Goal: Task Accomplishment & Management: Complete application form

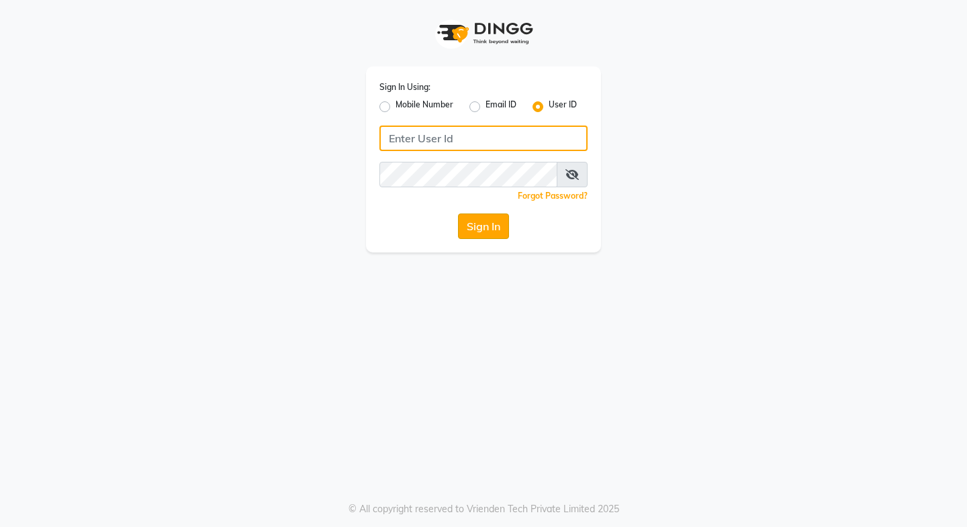
type input "posshe123"
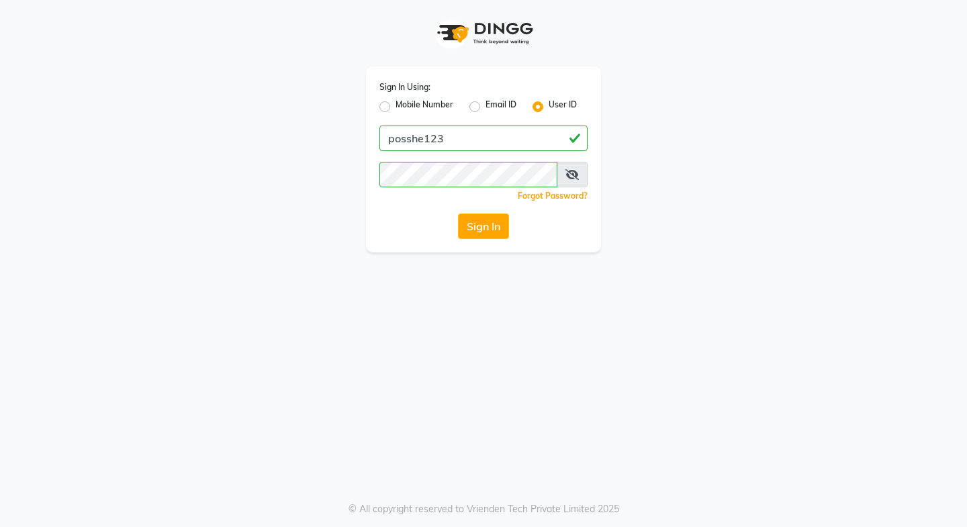
click at [474, 229] on button "Sign In" at bounding box center [483, 227] width 51 height 26
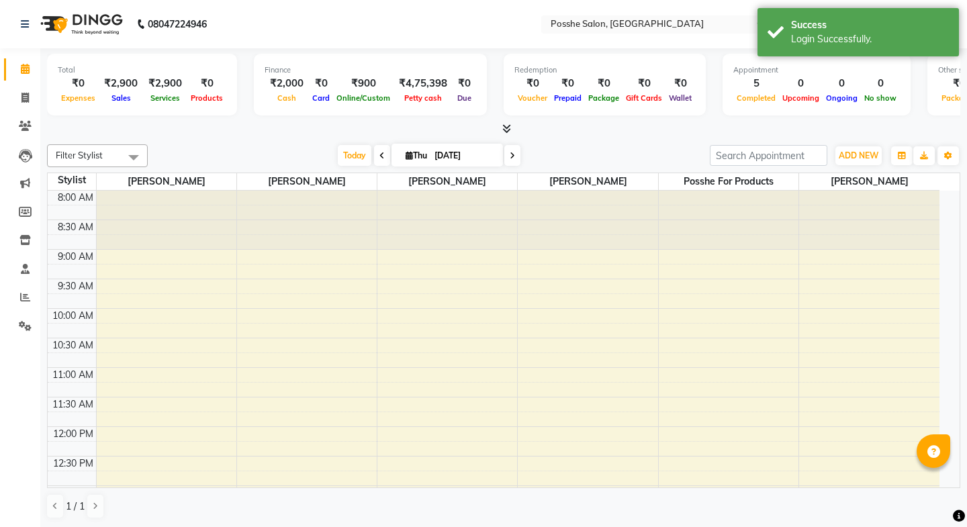
select select "en"
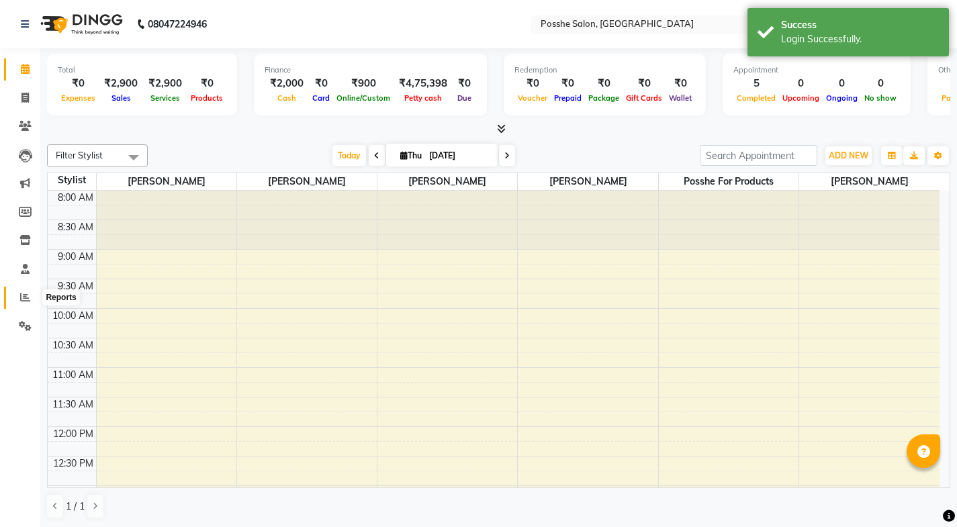
click at [22, 296] on icon at bounding box center [25, 297] width 10 height 10
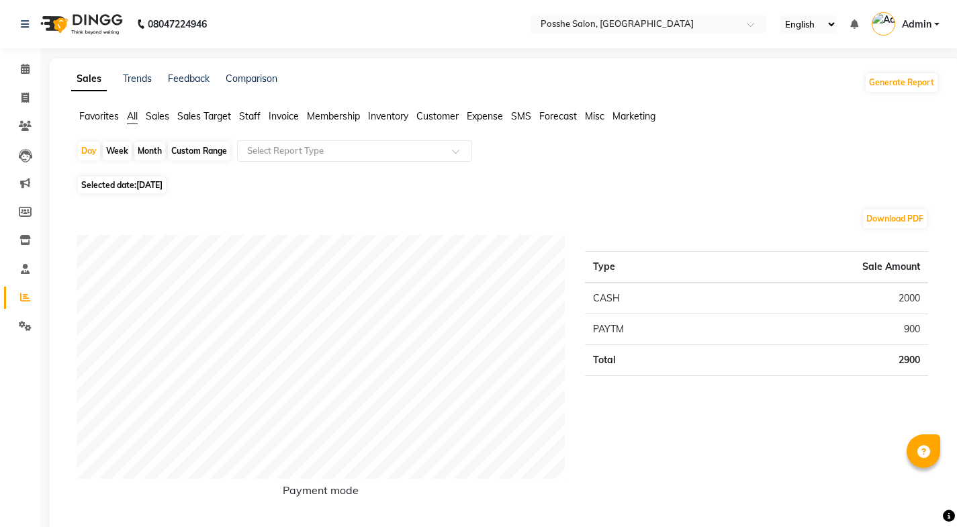
click at [118, 185] on span "Selected date: [DATE]" at bounding box center [122, 185] width 88 height 17
select select "9"
select select "2025"
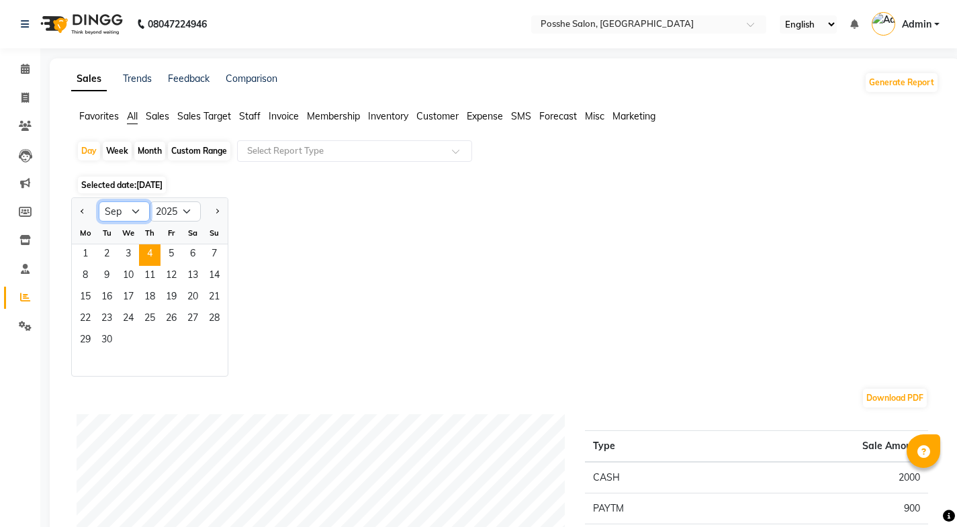
click at [120, 209] on select "Jan Feb Mar Apr May Jun [DATE] Aug Sep Oct Nov Dec" at bounding box center [124, 211] width 51 height 20
select select "6"
click at [99, 201] on select "Jan Feb Mar Apr May Jun [DATE] Aug Sep Oct Nov Dec" at bounding box center [124, 211] width 51 height 20
click at [178, 152] on div "Custom Range" at bounding box center [199, 151] width 62 height 19
select select "9"
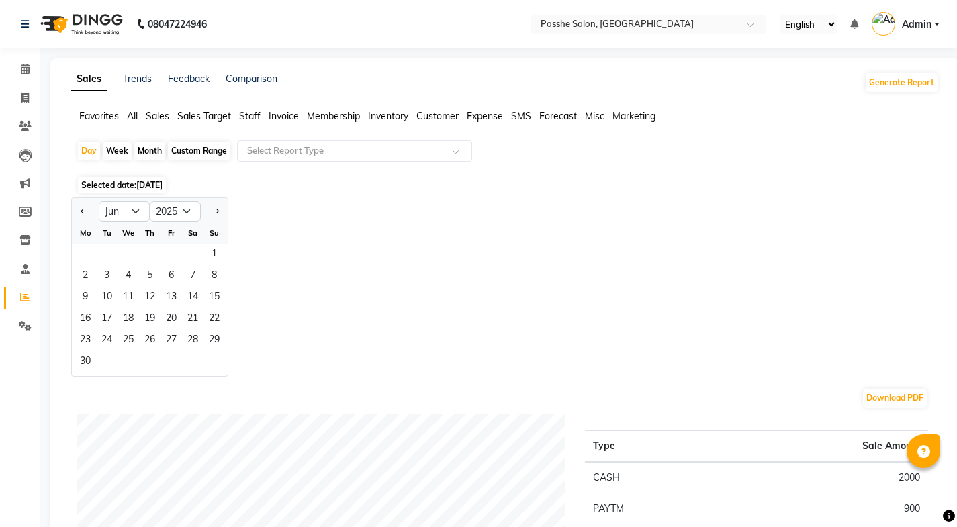
select select "2025"
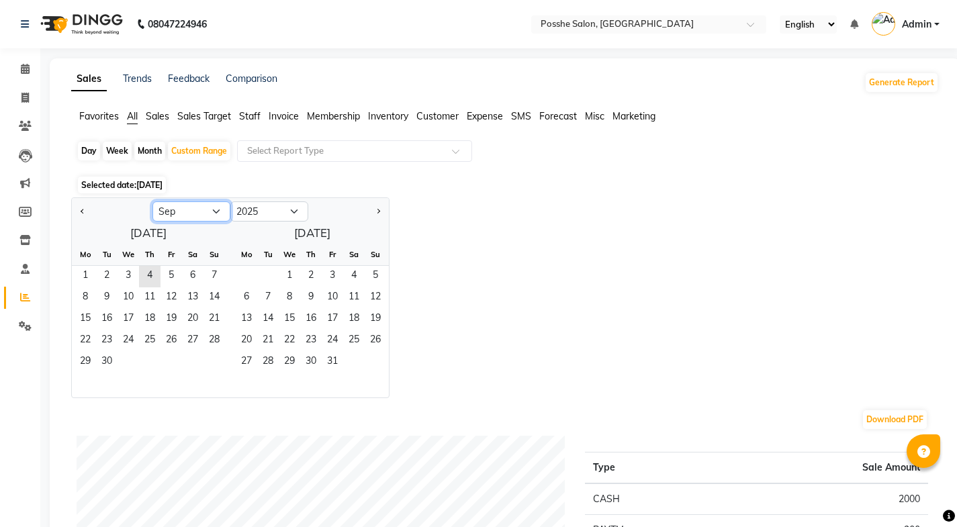
click at [168, 213] on select "Jan Feb Mar Apr May Jun [DATE] Aug Sep Oct Nov Dec" at bounding box center [191, 211] width 78 height 20
click at [152, 201] on select "Jan Feb Mar Apr May Jun [DATE] Aug Sep Oct Nov Dec" at bounding box center [191, 211] width 78 height 20
click at [212, 278] on span "1" at bounding box center [213, 276] width 21 height 21
click at [381, 211] on button "Next month" at bounding box center [378, 211] width 11 height 21
select select "7"
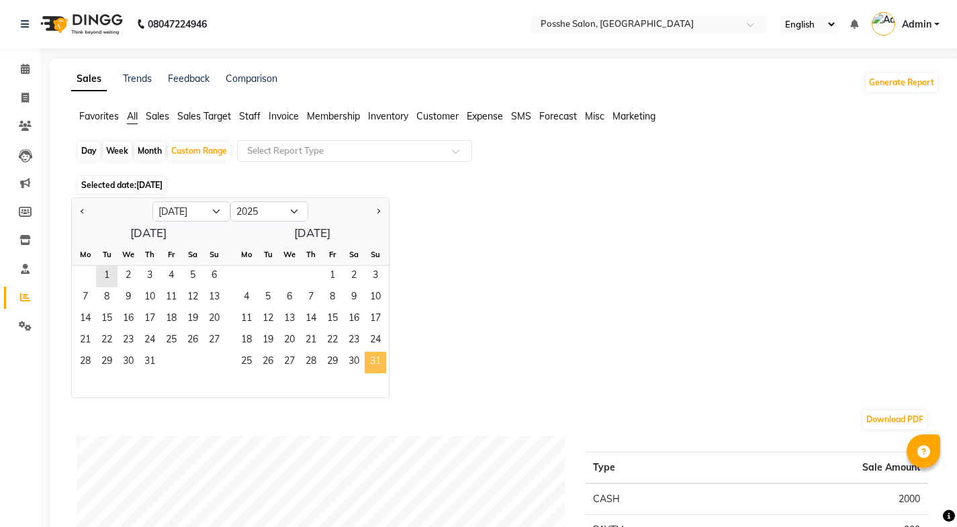
click at [375, 362] on span "31" at bounding box center [375, 362] width 21 height 21
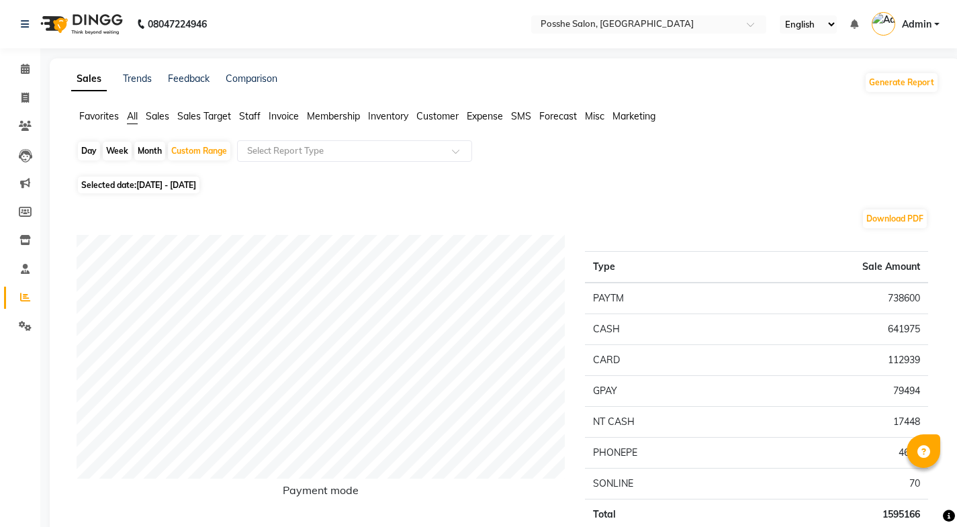
click at [252, 116] on span "Staff" at bounding box center [249, 116] width 21 height 12
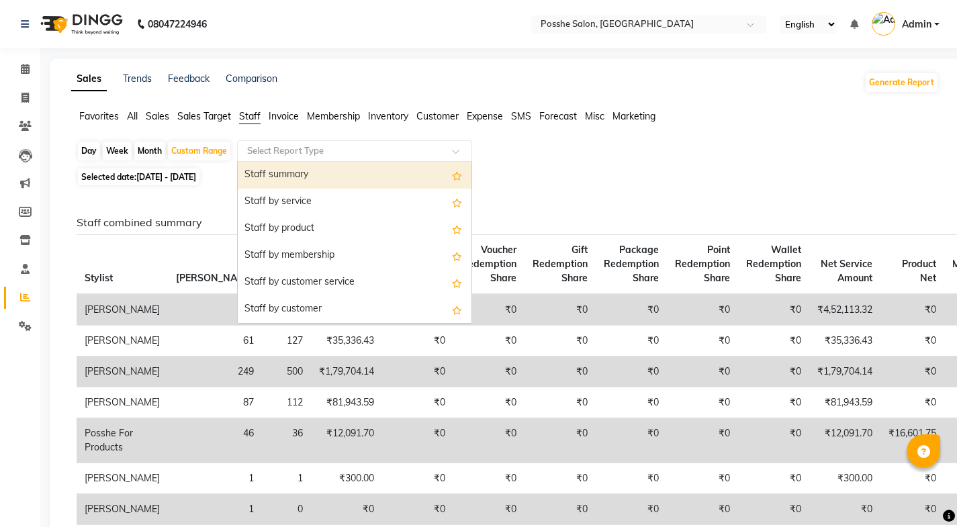
click at [331, 159] on div "Select Report Type" at bounding box center [354, 150] width 235 height 21
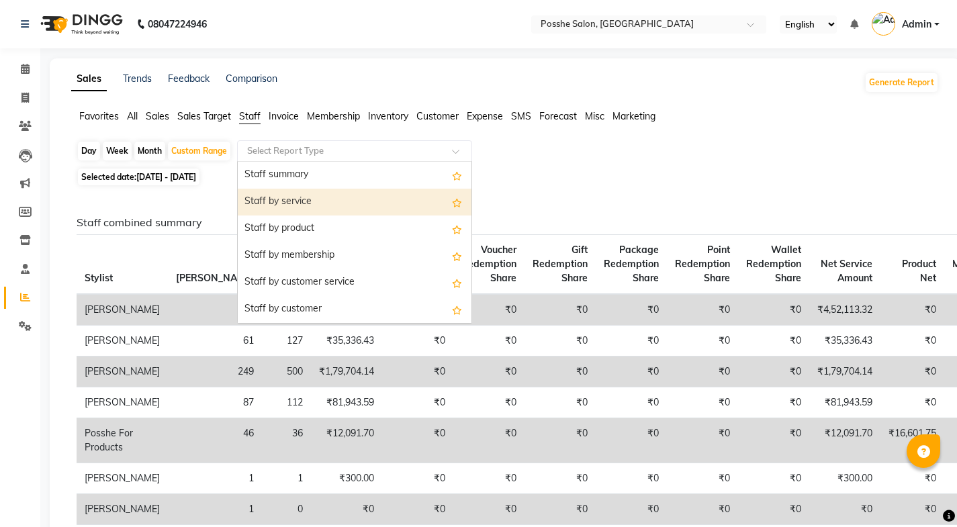
click at [322, 198] on div "Staff by service" at bounding box center [355, 202] width 234 height 27
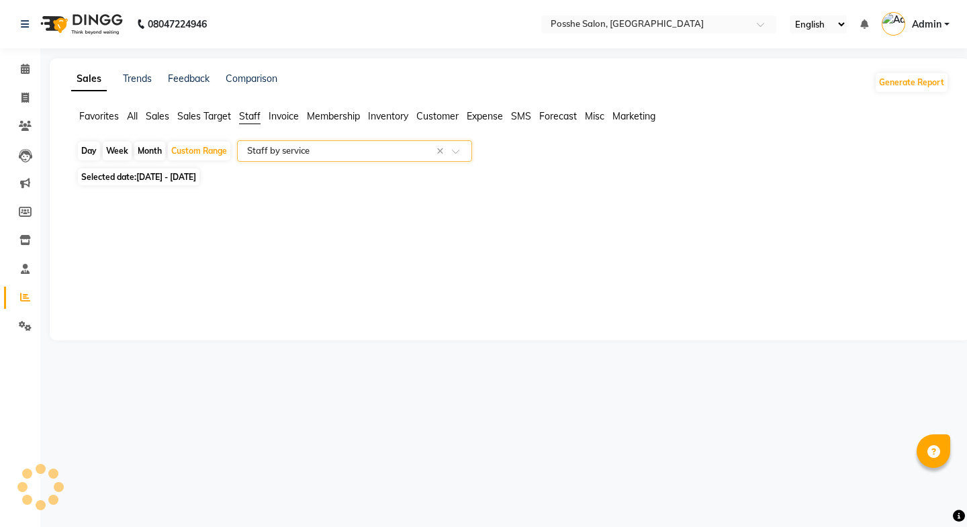
select select "full_report"
select select "csv"
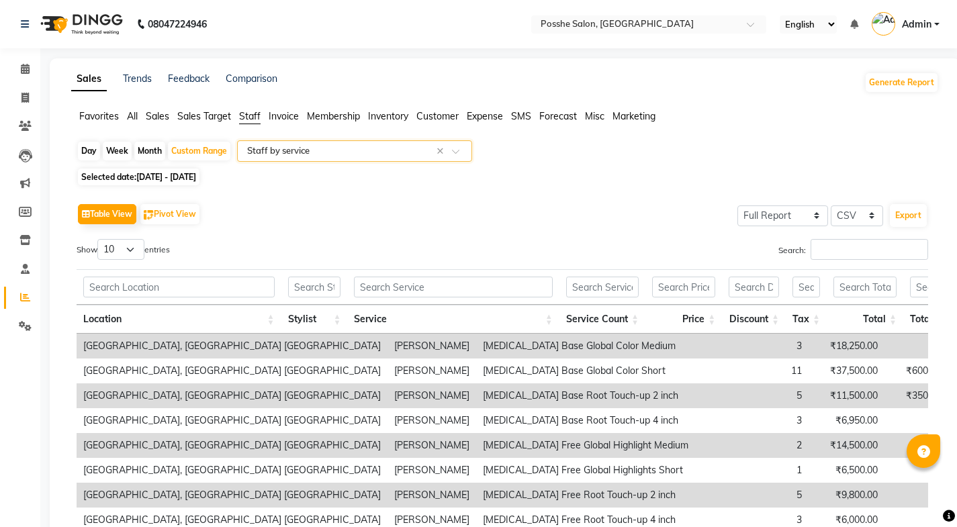
scroll to position [134, 0]
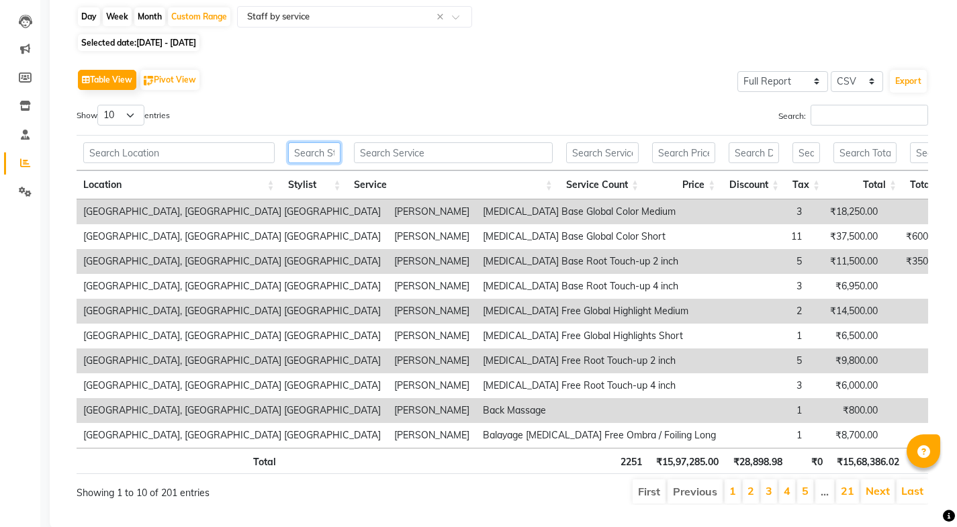
click at [300, 154] on input "text" at bounding box center [314, 152] width 53 height 21
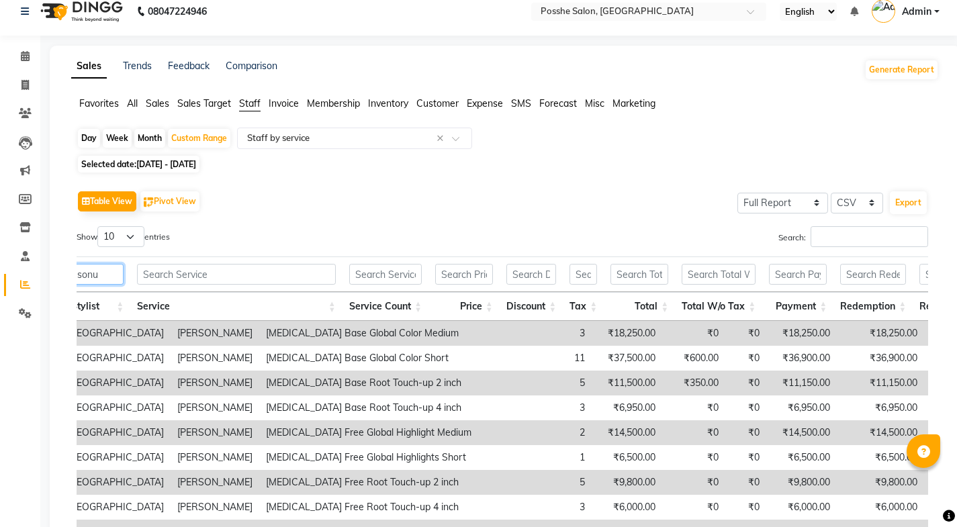
scroll to position [0, 0]
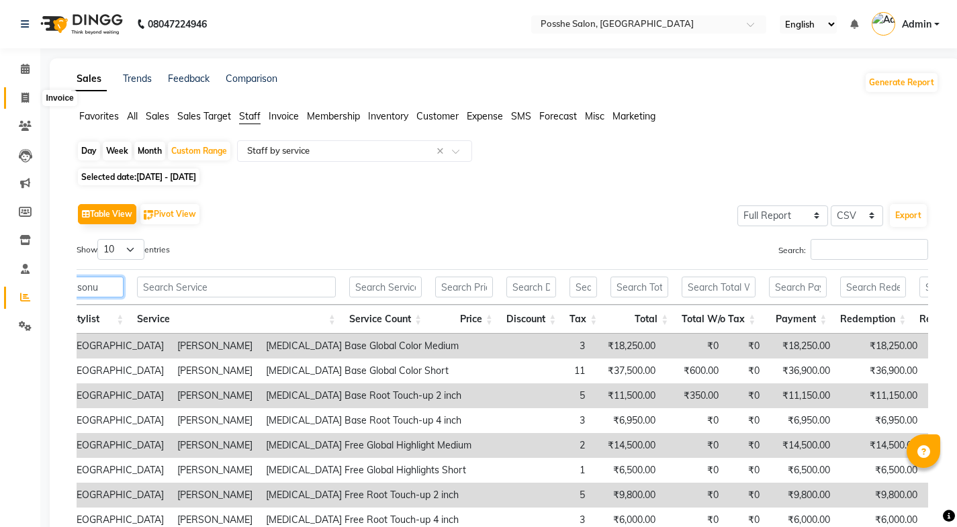
type input "sonu"
click at [24, 99] on icon at bounding box center [24, 98] width 7 height 10
select select "service"
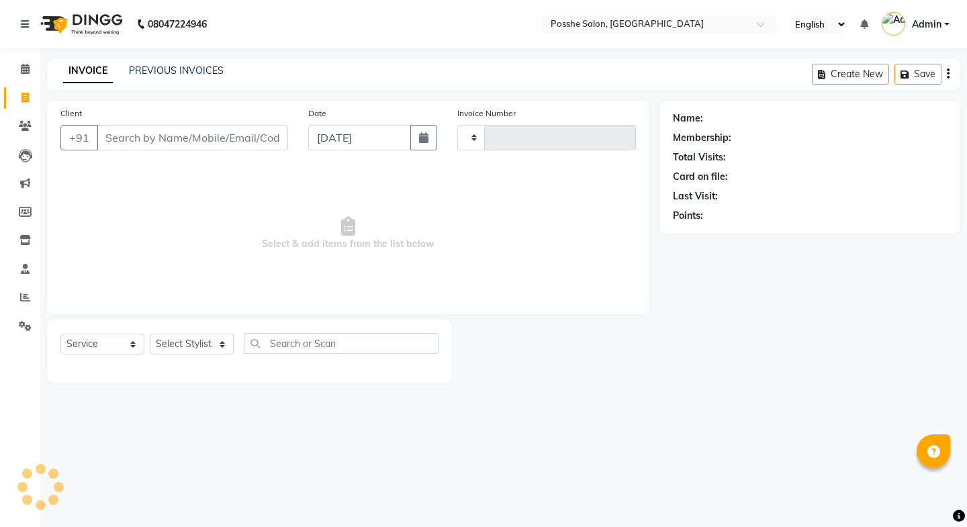
type input "2306"
select select "6052"
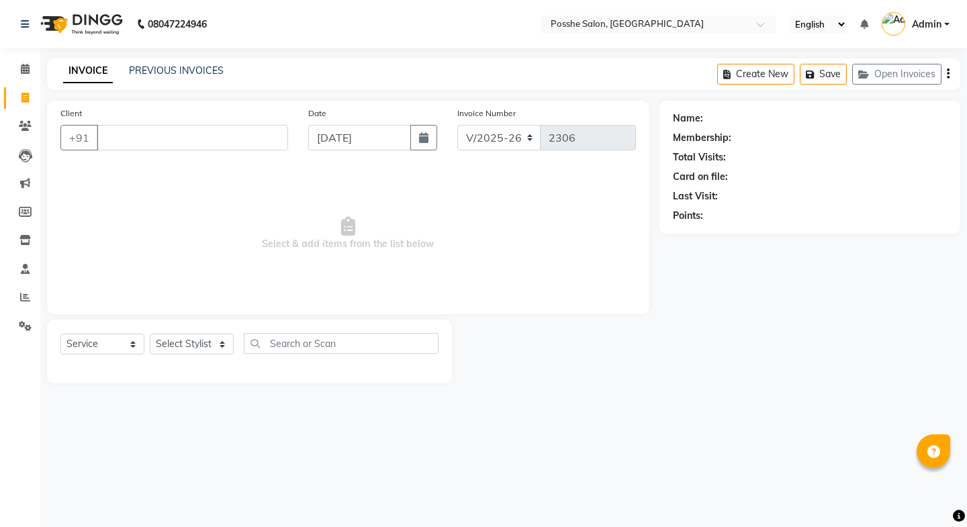
drag, startPoint x: 441, startPoint y: 164, endPoint x: 0, endPoint y: 46, distance: 456.1
click at [966, 0] on html "08047224946 Select Location × Posshe Salon, [GEOGRAPHIC_DATA] Navrangpura Engli…" at bounding box center [483, 263] width 967 height 527
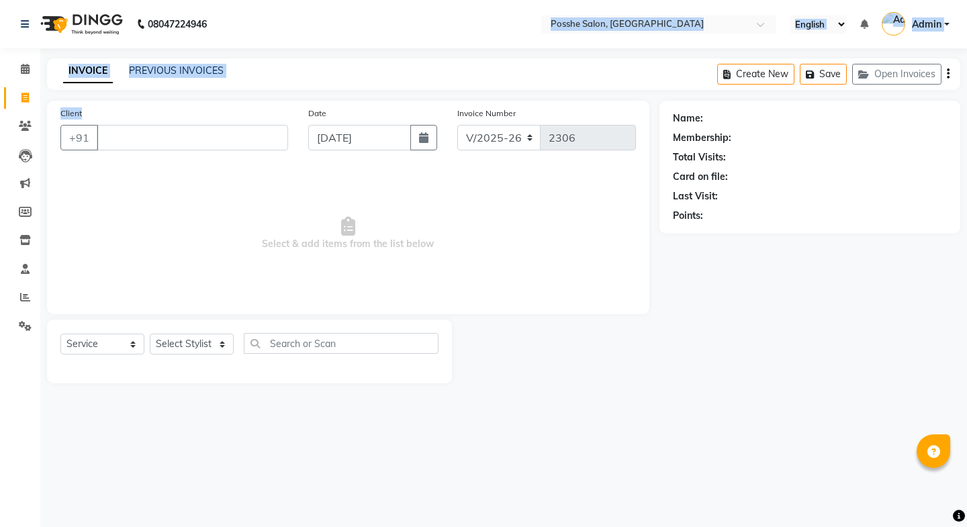
drag, startPoint x: 271, startPoint y: 132, endPoint x: 564, endPoint y: 14, distance: 315.7
click at [287, 118] on app-home "08047224946 Select Location × Posshe Salon, [GEOGRAPHIC_DATA] Navrangpura Engli…" at bounding box center [483, 202] width 967 height 404
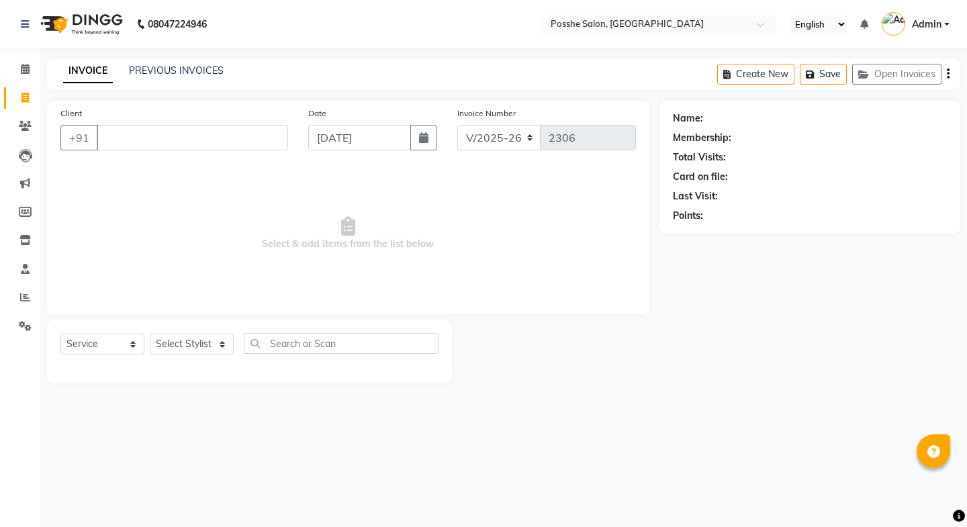
click at [173, 165] on div "Client +91 Date [DATE] Invoice Number V/2025 V/[PHONE_NUMBER] Select & add item…" at bounding box center [348, 208] width 602 height 214
click at [179, 346] on select "Select Stylist [PERSON_NAME] Mali [PERSON_NAME] Posshe for products [PERSON_NAM…" at bounding box center [192, 344] width 84 height 21
select select "43693"
click at [150, 334] on select "Select Stylist [PERSON_NAME] Mali [PERSON_NAME] Posshe for products [PERSON_NAM…" at bounding box center [192, 344] width 84 height 21
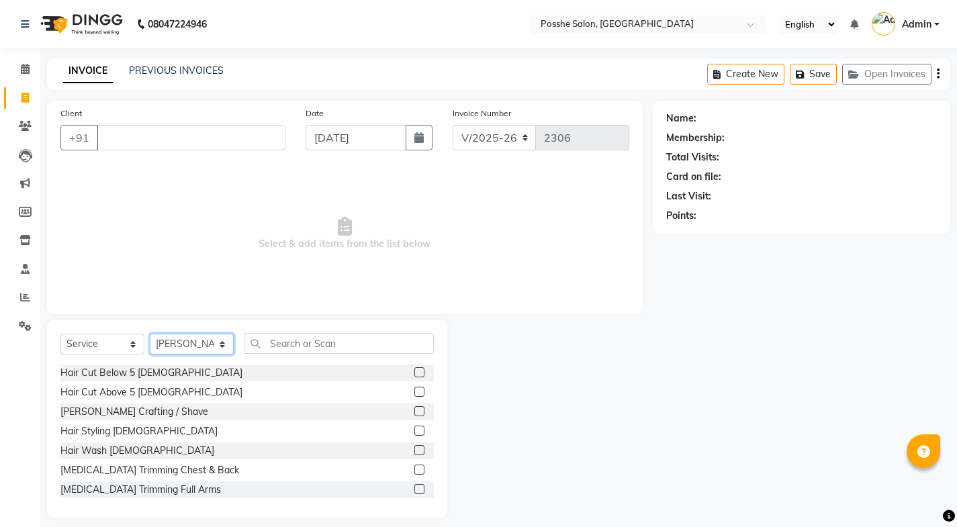
click at [192, 346] on select "Select Stylist [PERSON_NAME] Mali [PERSON_NAME] Posshe for products [PERSON_NAM…" at bounding box center [192, 344] width 84 height 21
click at [150, 334] on select "Select Stylist [PERSON_NAME] Mali [PERSON_NAME] Posshe for products [PERSON_NAM…" at bounding box center [192, 344] width 84 height 21
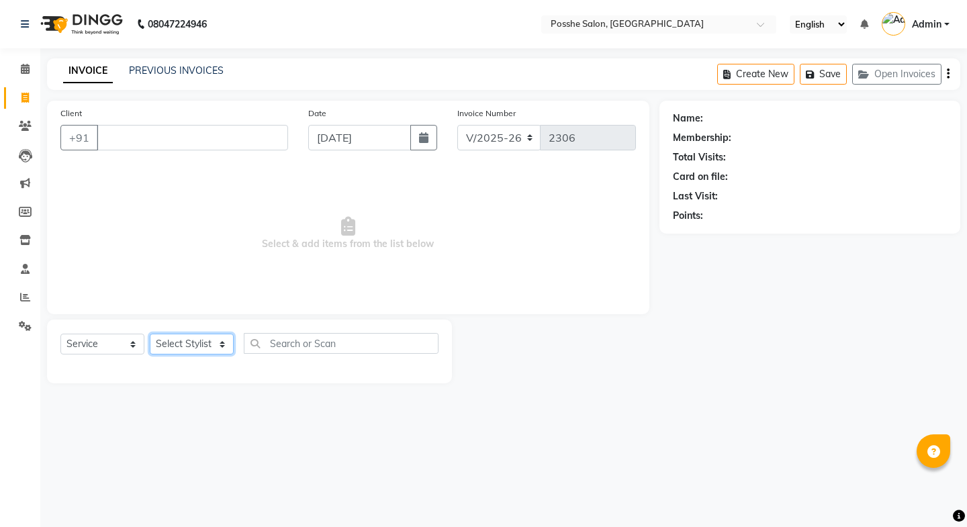
click at [193, 352] on select "Select Stylist [PERSON_NAME] Mali [PERSON_NAME] Posshe for products [PERSON_NAM…" at bounding box center [192, 344] width 84 height 21
select select "43692"
click at [150, 334] on select "Select Stylist [PERSON_NAME] Mali [PERSON_NAME] Posshe for products [PERSON_NAM…" at bounding box center [192, 344] width 84 height 21
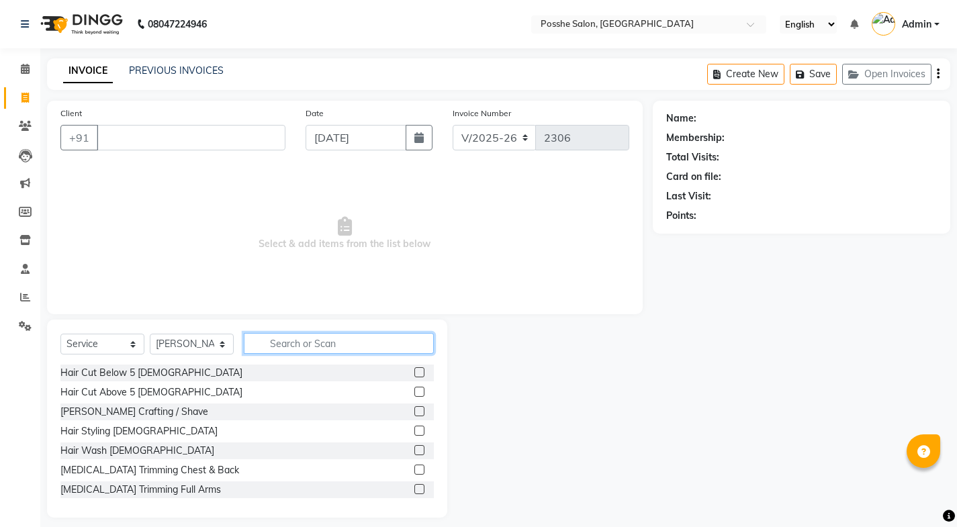
click at [277, 345] on input "text" at bounding box center [339, 343] width 190 height 21
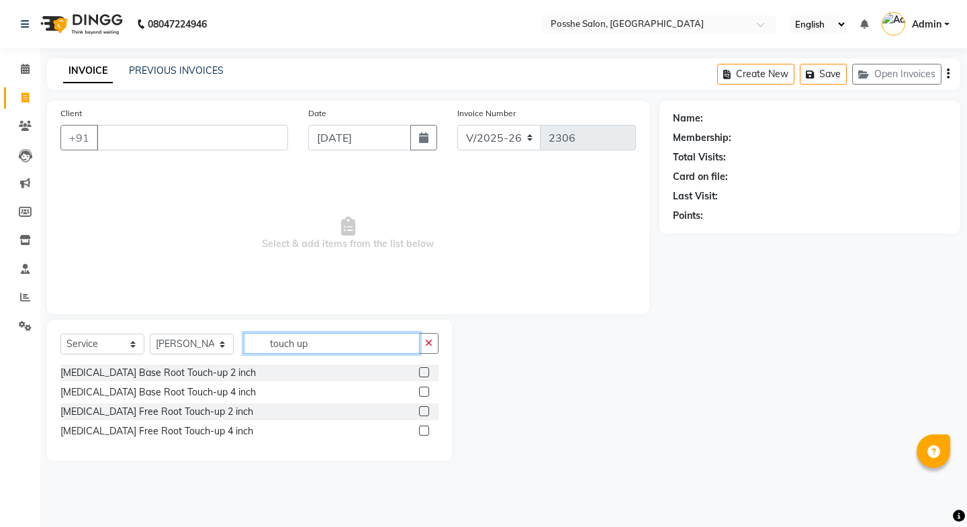
type input "touch up"
click at [430, 373] on div at bounding box center [428, 373] width 19 height 17
click at [422, 371] on label at bounding box center [424, 372] width 10 height 10
click at [422, 371] on input "checkbox" at bounding box center [423, 373] width 9 height 9
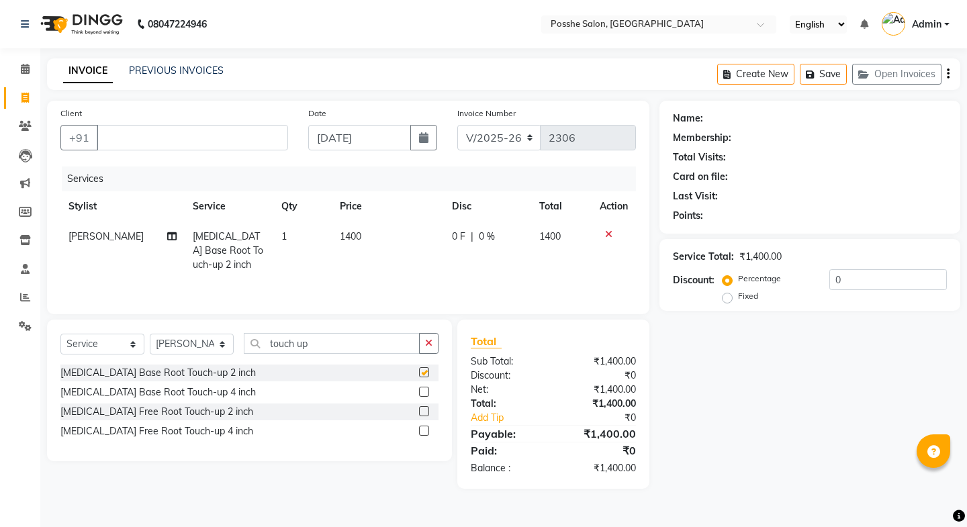
checkbox input "false"
click at [199, 334] on select "Select Stylist [PERSON_NAME] Mali [PERSON_NAME] Posshe for products [PERSON_NAM…" at bounding box center [192, 344] width 84 height 21
select select "84524"
click at [150, 334] on select "Select Stylist [PERSON_NAME] Mali [PERSON_NAME] Posshe for products [PERSON_NAM…" at bounding box center [192, 344] width 84 height 21
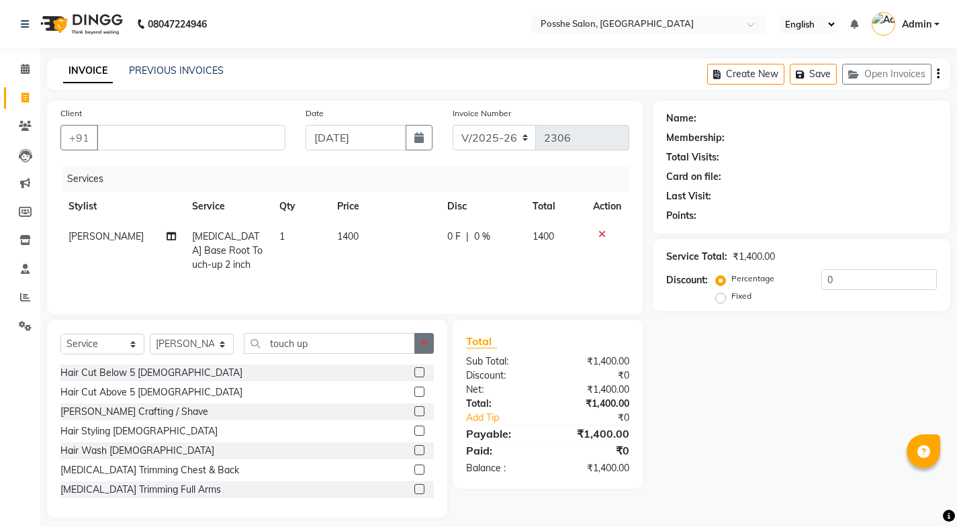
click at [426, 342] on icon "button" at bounding box center [423, 342] width 7 height 9
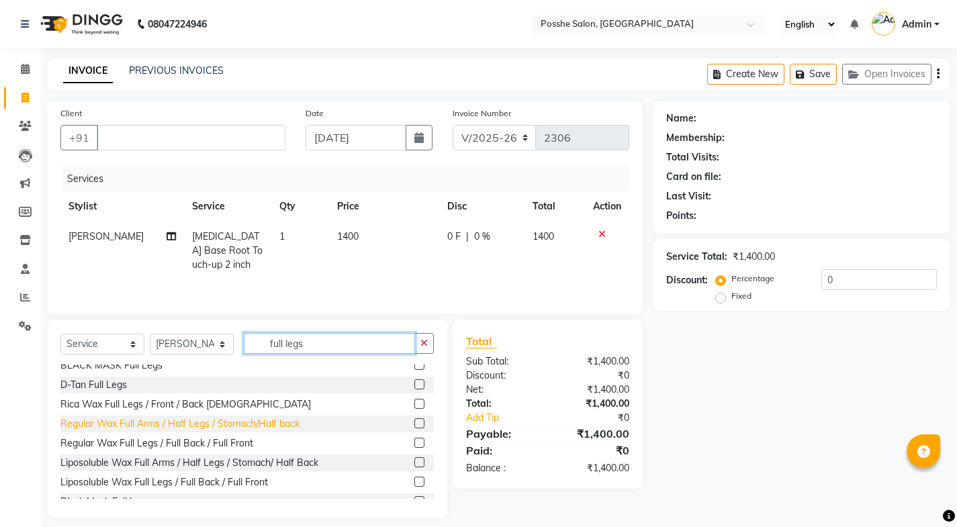
scroll to position [41, 0]
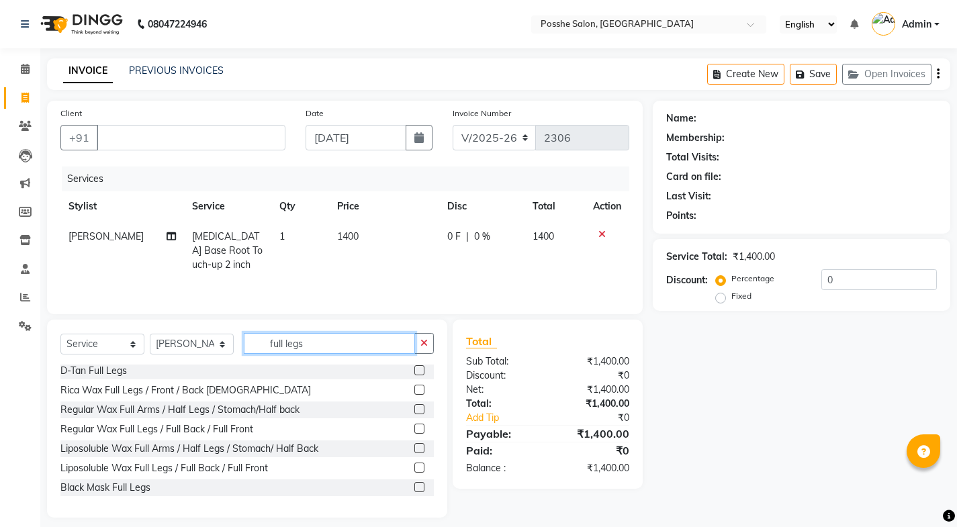
type input "full legs"
click at [414, 467] on label at bounding box center [419, 468] width 10 height 10
click at [414, 467] on input "checkbox" at bounding box center [418, 468] width 9 height 9
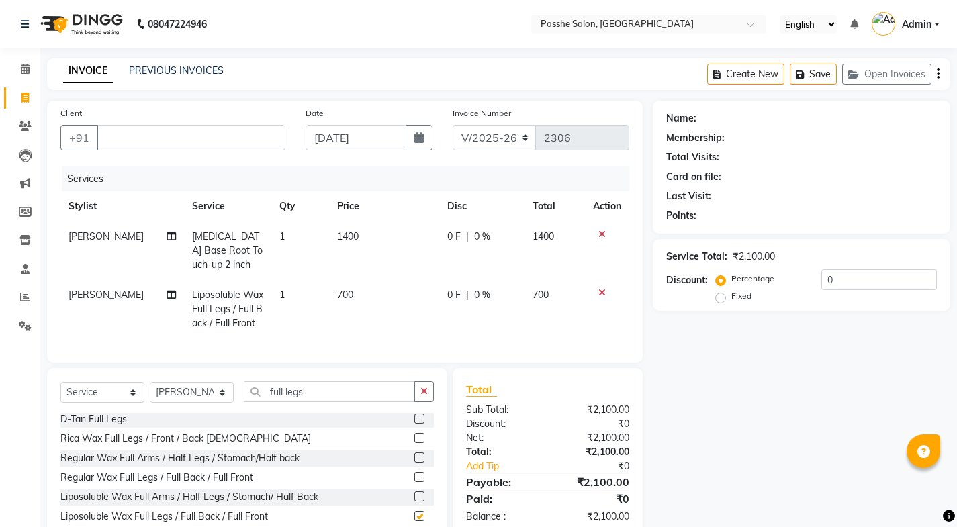
checkbox input "false"
click at [213, 145] on input "Client" at bounding box center [191, 138] width 189 height 26
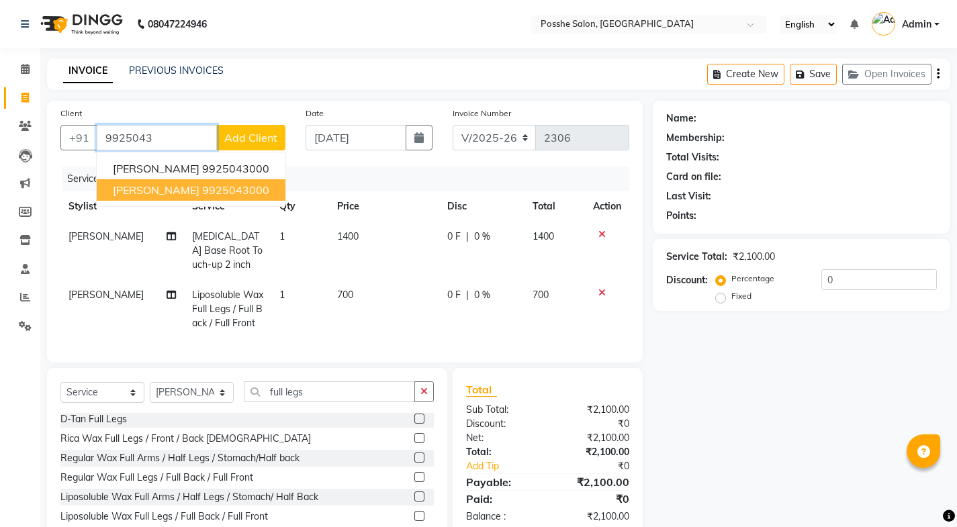
click at [202, 192] on ngb-highlight "9925043000" at bounding box center [235, 189] width 67 height 13
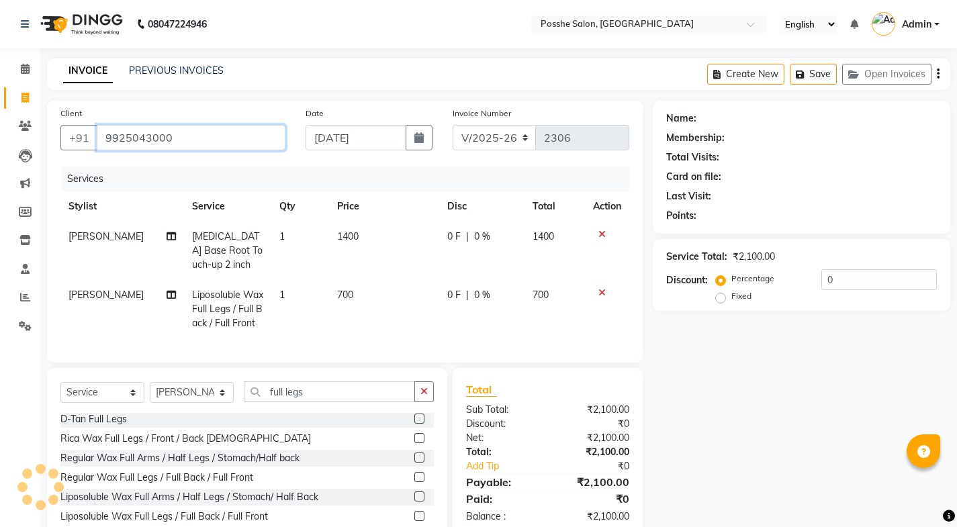
type input "9925043000"
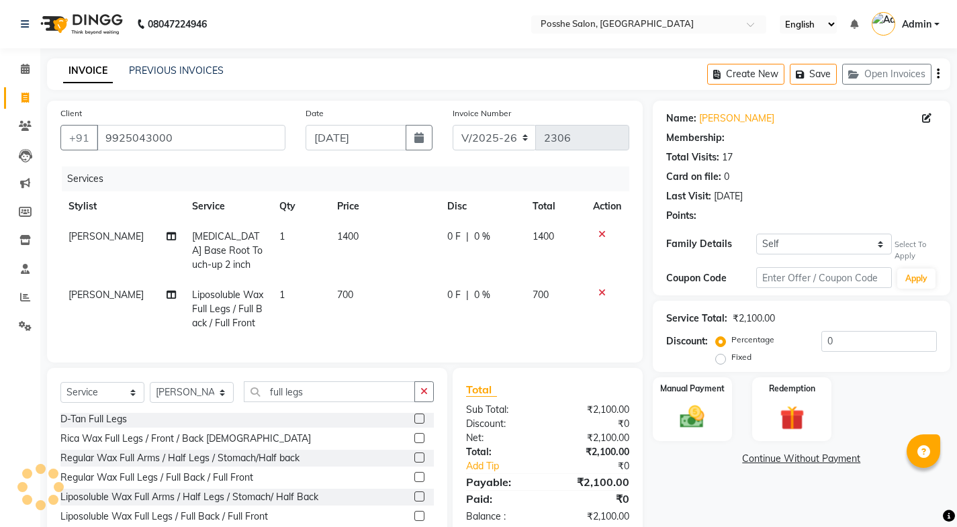
select select "1: Object"
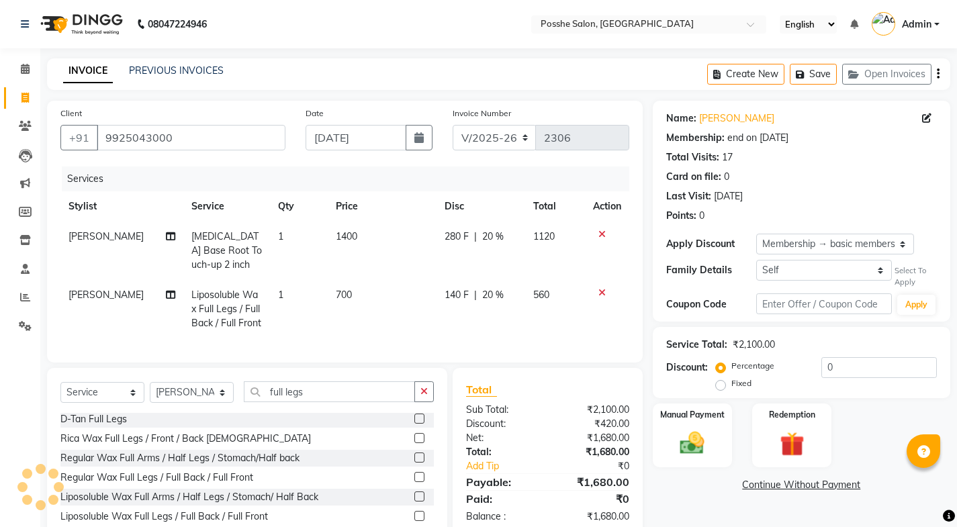
type input "20"
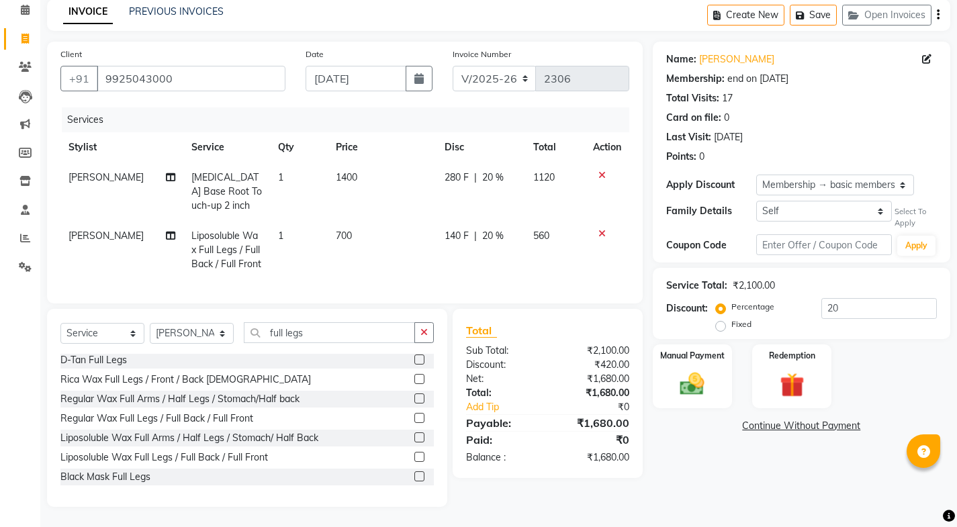
scroll to position [69, 0]
click at [697, 375] on img at bounding box center [691, 384] width 41 height 29
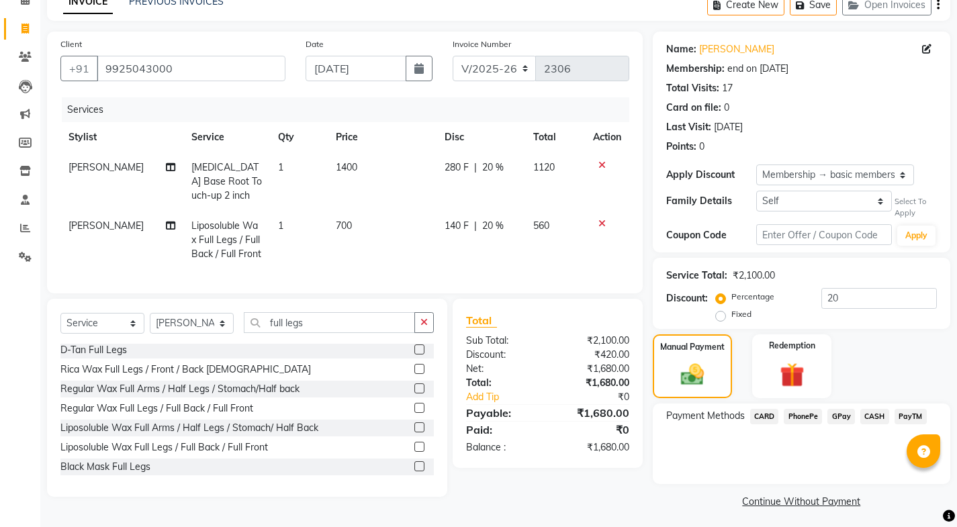
click at [874, 409] on span "CASH" at bounding box center [874, 416] width 29 height 15
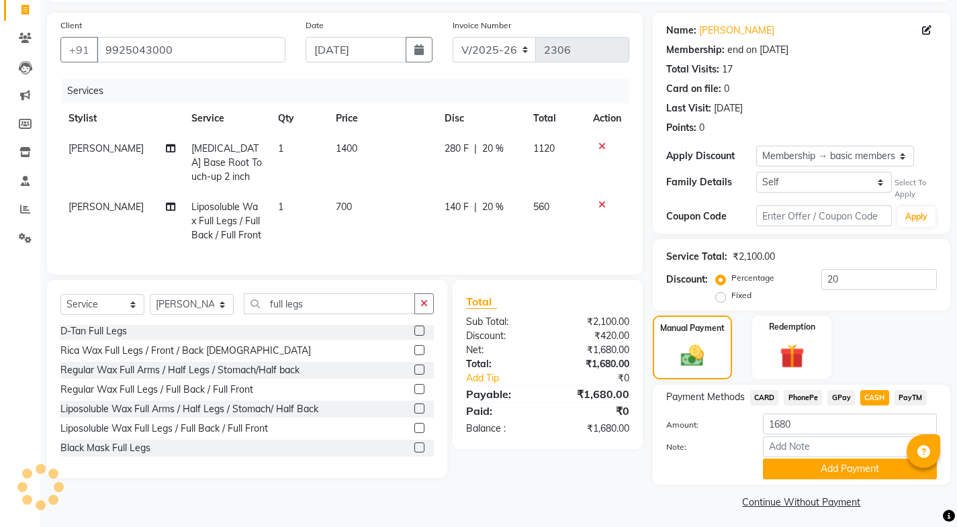
scroll to position [93, 0]
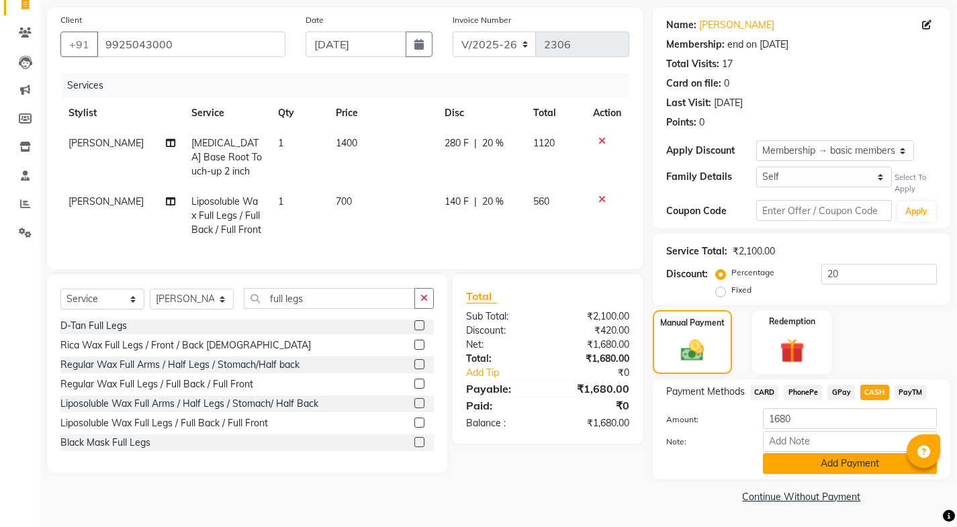
click at [802, 457] on button "Add Payment" at bounding box center [850, 463] width 174 height 21
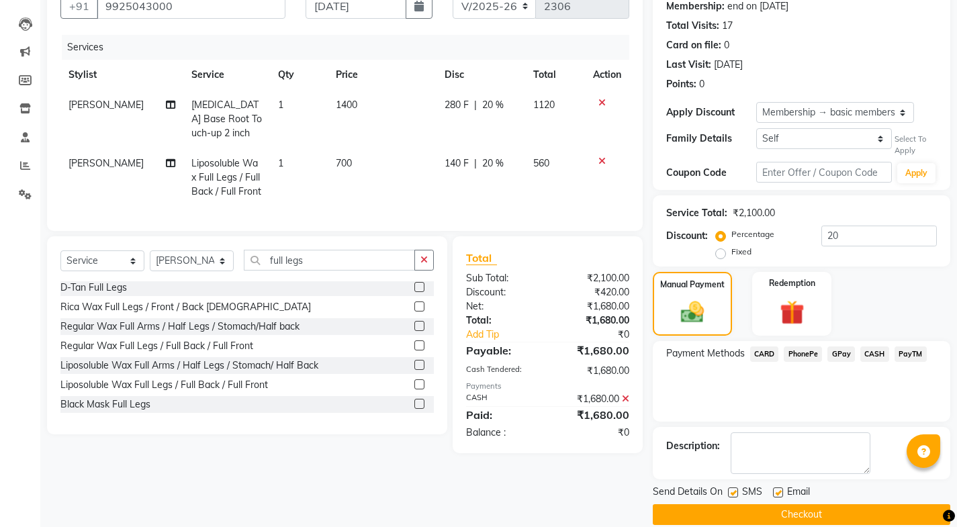
scroll to position [150, 0]
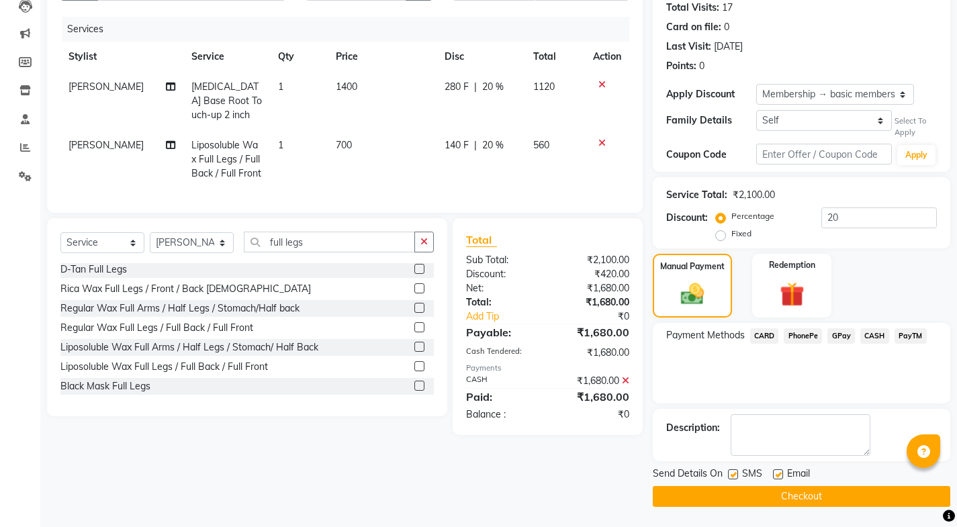
click at [776, 478] on label at bounding box center [778, 474] width 10 height 10
click at [776, 478] on input "checkbox" at bounding box center [777, 475] width 9 height 9
checkbox input "false"
click at [729, 475] on label at bounding box center [733, 474] width 10 height 10
click at [729, 475] on input "checkbox" at bounding box center [732, 475] width 9 height 9
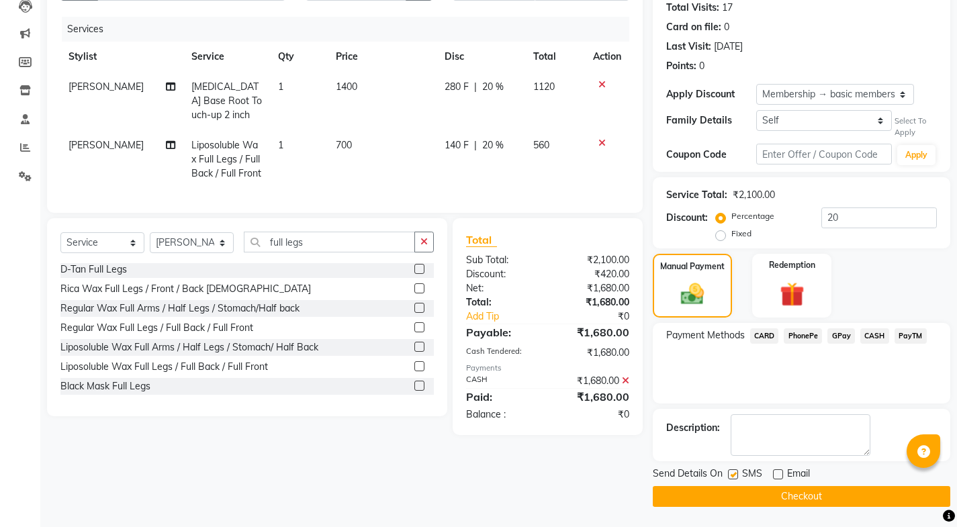
checkbox input "false"
click at [764, 490] on button "Checkout" at bounding box center [801, 496] width 297 height 21
